Goal: Feedback & Contribution: Contribute content

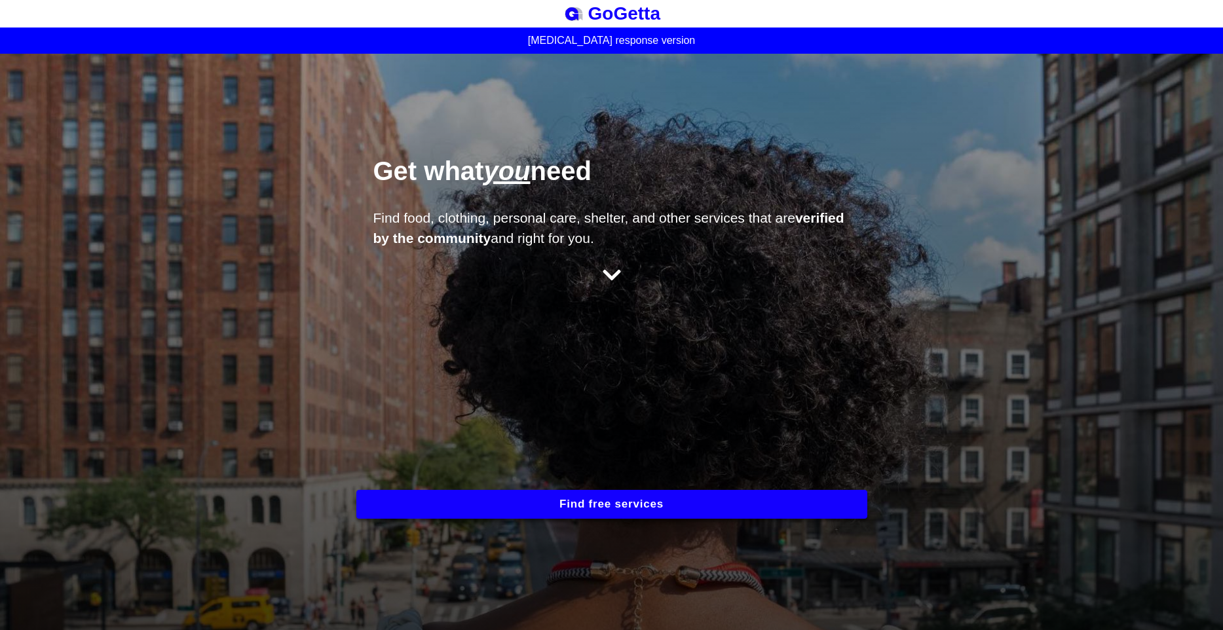
click at [615, 501] on button "Find free services" at bounding box center [611, 504] width 511 height 29
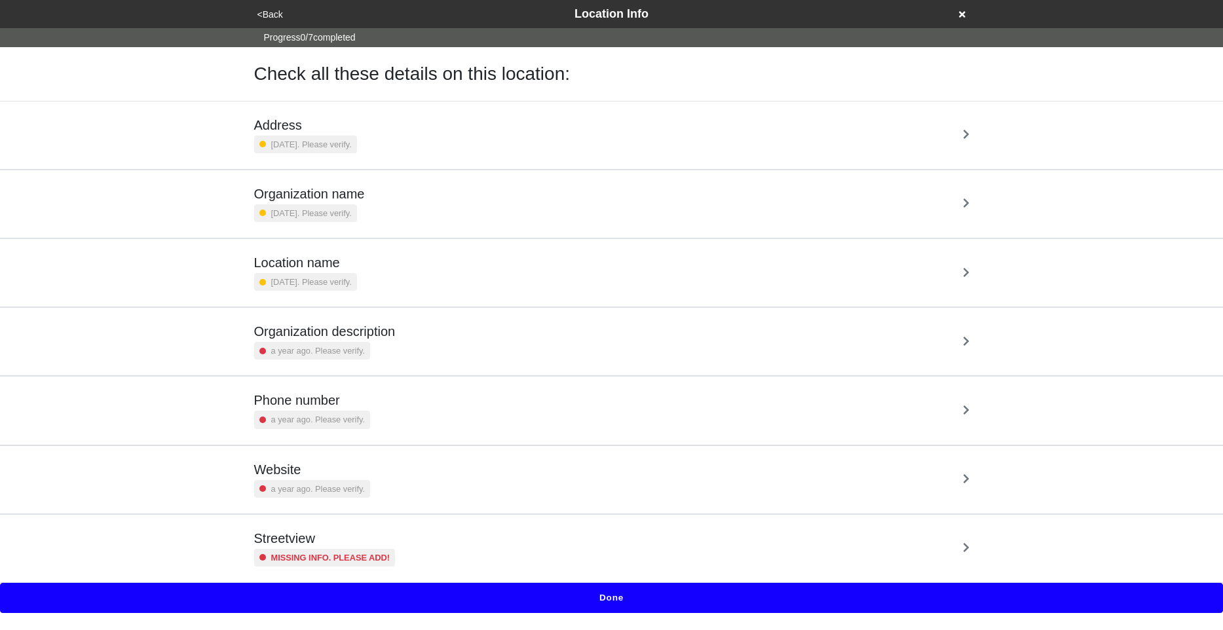
click at [569, 542] on div "Streetview Missing info. Please add!" at bounding box center [611, 549] width 715 height 36
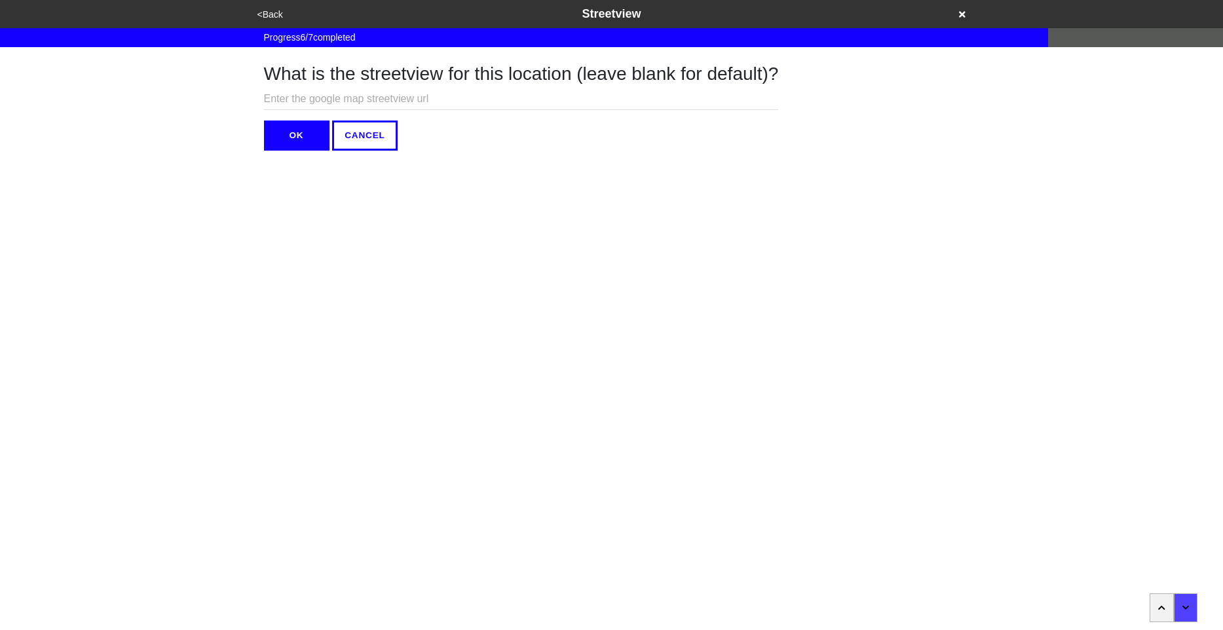
click at [632, 203] on html "<Back Streetview Progress 6 / 7 completed What is the streetview for this locat…" at bounding box center [611, 101] width 1223 height 203
click at [514, 100] on input "text" at bounding box center [521, 99] width 515 height 22
paste input "https://www.google.com/maps/@40.7468278,-73.9936864,3a,75y,112.1h,87.91t/data=!…"
type input "https://www.google.com/maps/@40.7468278,-73.9936864,3a,75y,112.1h,87.91t/data=!…"
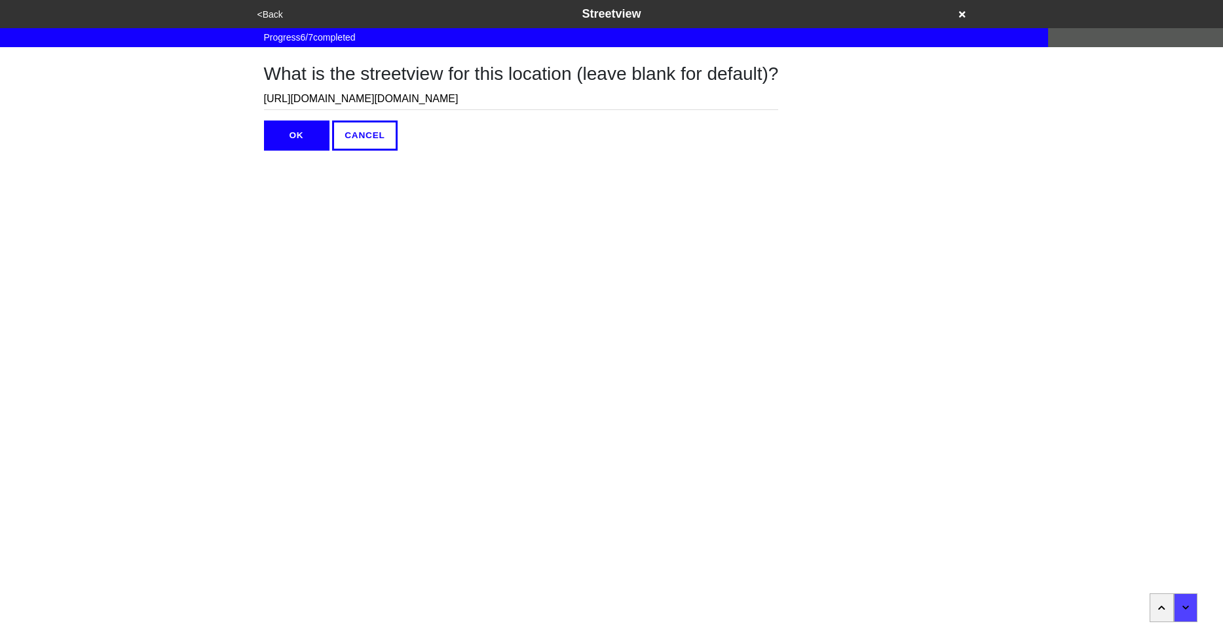
click at [284, 127] on button "OK" at bounding box center [297, 136] width 66 height 30
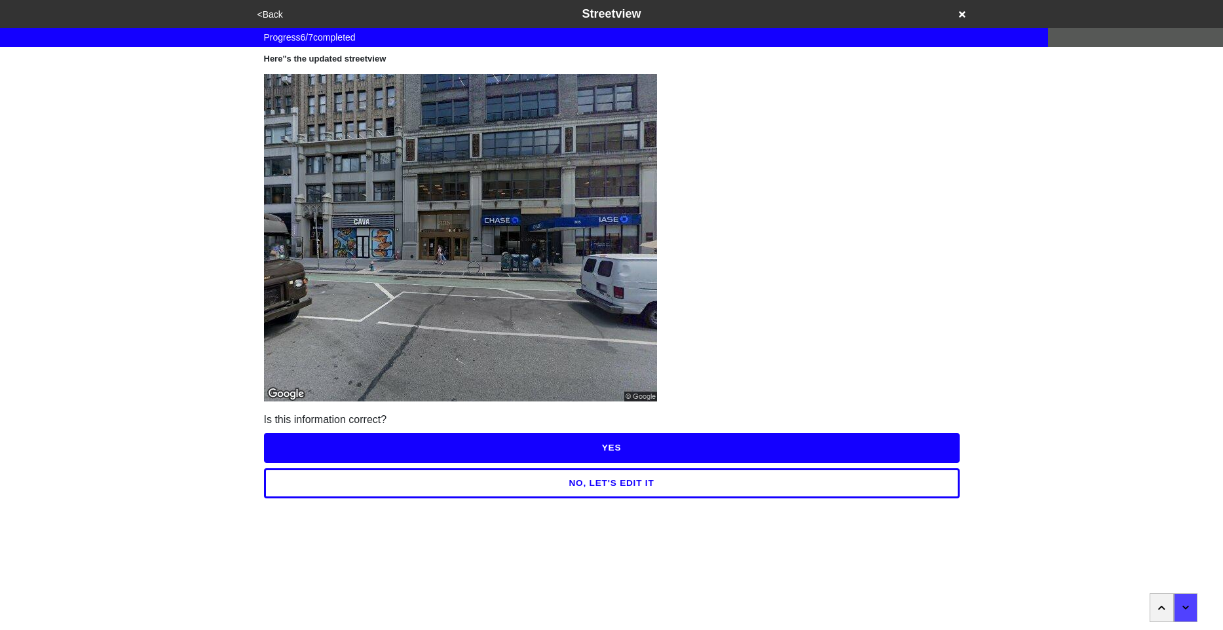
click at [609, 336] on html "<Back Streetview Progress 6 / 7 completed Here"s the updated streetview Is this…" at bounding box center [611, 275] width 1223 height 551
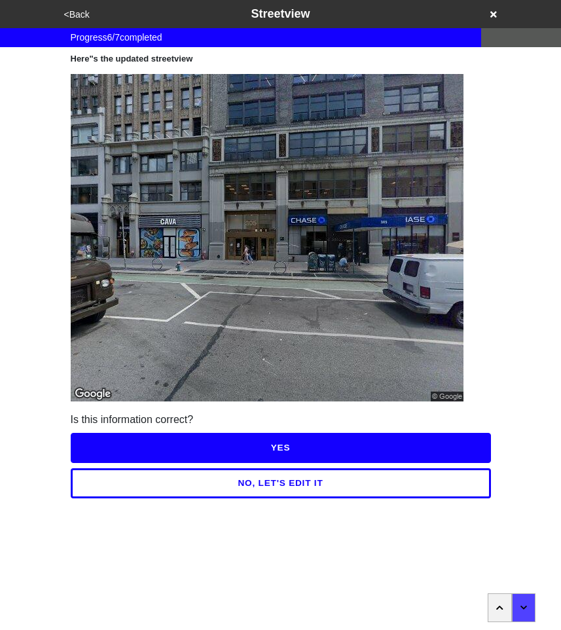
click at [263, 468] on button "NO, LET'S EDIT IT" at bounding box center [281, 483] width 421 height 30
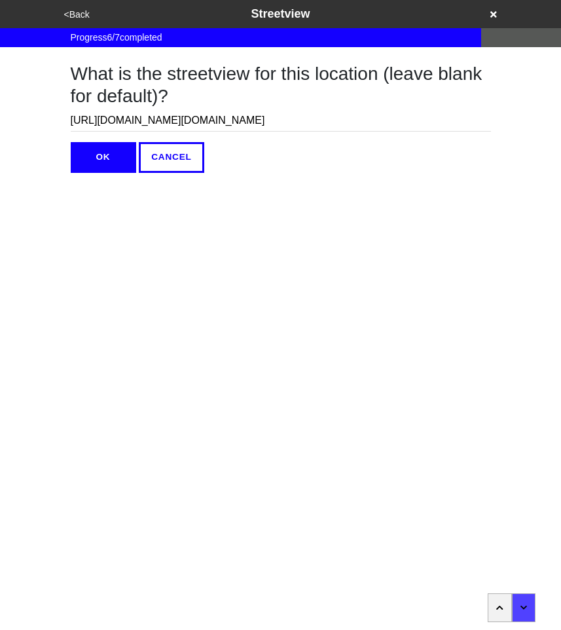
click at [171, 121] on input "https://www.google.com/maps/@40.7468278,-73.9936864,3a,75y,112.1h,87.91t/data=!…" at bounding box center [281, 121] width 421 height 22
click at [172, 164] on button "CANCEL" at bounding box center [172, 157] width 66 height 30
